Goal: Information Seeking & Learning: Learn about a topic

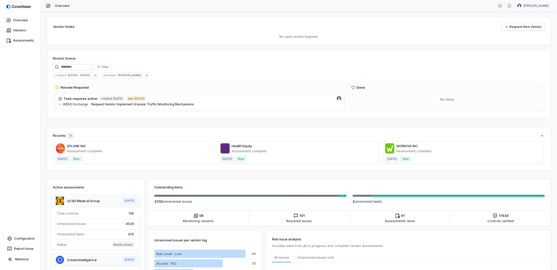
click at [89, 149] on span at bounding box center [134, 152] width 161 height 22
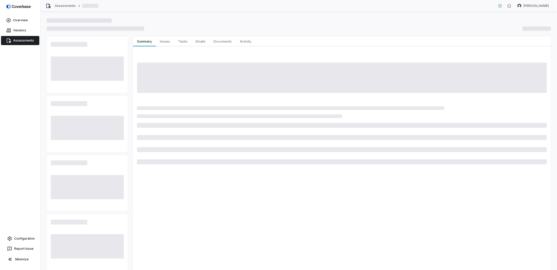
click at [15, 41] on link "Assessments" at bounding box center [20, 40] width 38 height 9
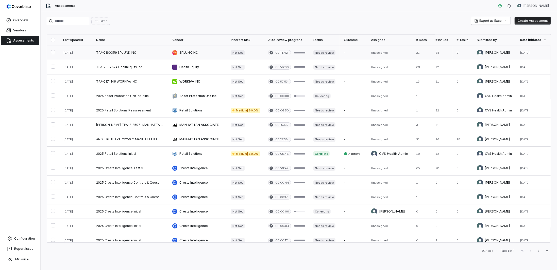
click at [104, 52] on link at bounding box center [130, 53] width 76 height 14
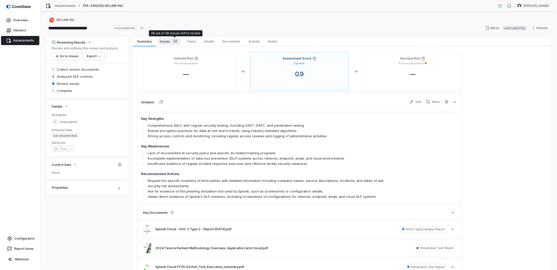
click at [170, 42] on span "Issues 28" at bounding box center [169, 41] width 23 height 7
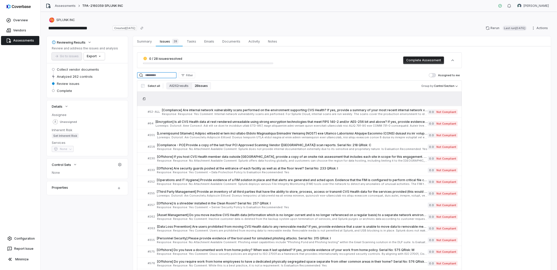
click at [160, 75] on input at bounding box center [157, 75] width 40 height 6
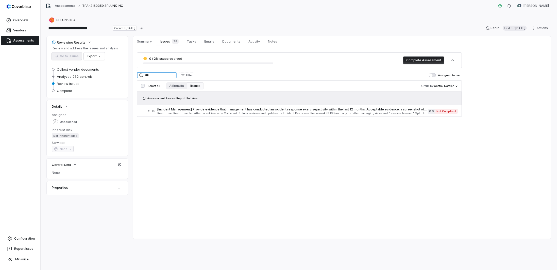
type input "***"
click at [167, 103] on div "Assessment Review Report Full Assessment Splunk TPA-2160359.xlsx" at bounding box center [299, 98] width 325 height 13
click at [176, 113] on span "Response: Response: No Attachment Available Comment: Splunk reviews and updates…" at bounding box center [292, 113] width 270 height 3
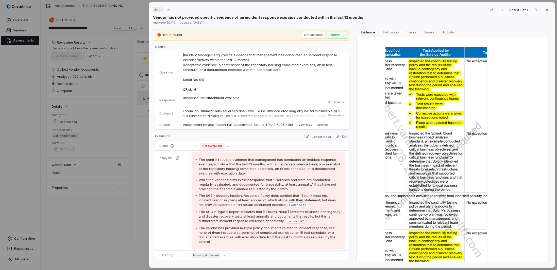
scroll to position [149, 0]
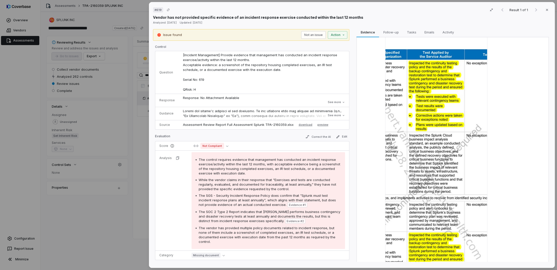
click at [111, 237] on div "# 619 Result 1 of 1 Close Vendor has not provided specific evidence of an incid…" at bounding box center [278, 135] width 557 height 270
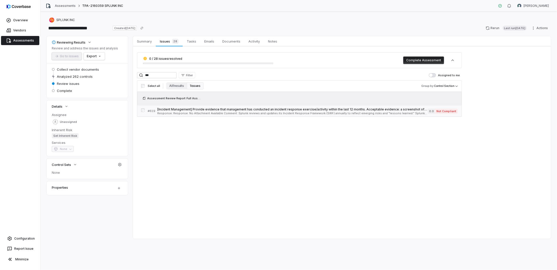
click at [191, 113] on span "Response: Response: No Attachment Available Comment: Splunk reviews and updates…" at bounding box center [292, 113] width 270 height 3
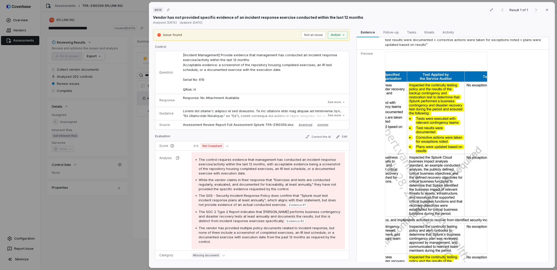
scroll to position [152, 0]
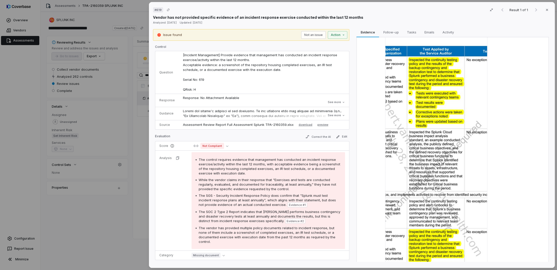
click at [87, 237] on div "# 619 Result 1 of 1 Close Vendor has not provided specific evidence of an incid…" at bounding box center [278, 135] width 557 height 270
